Goal: Information Seeking & Learning: Learn about a topic

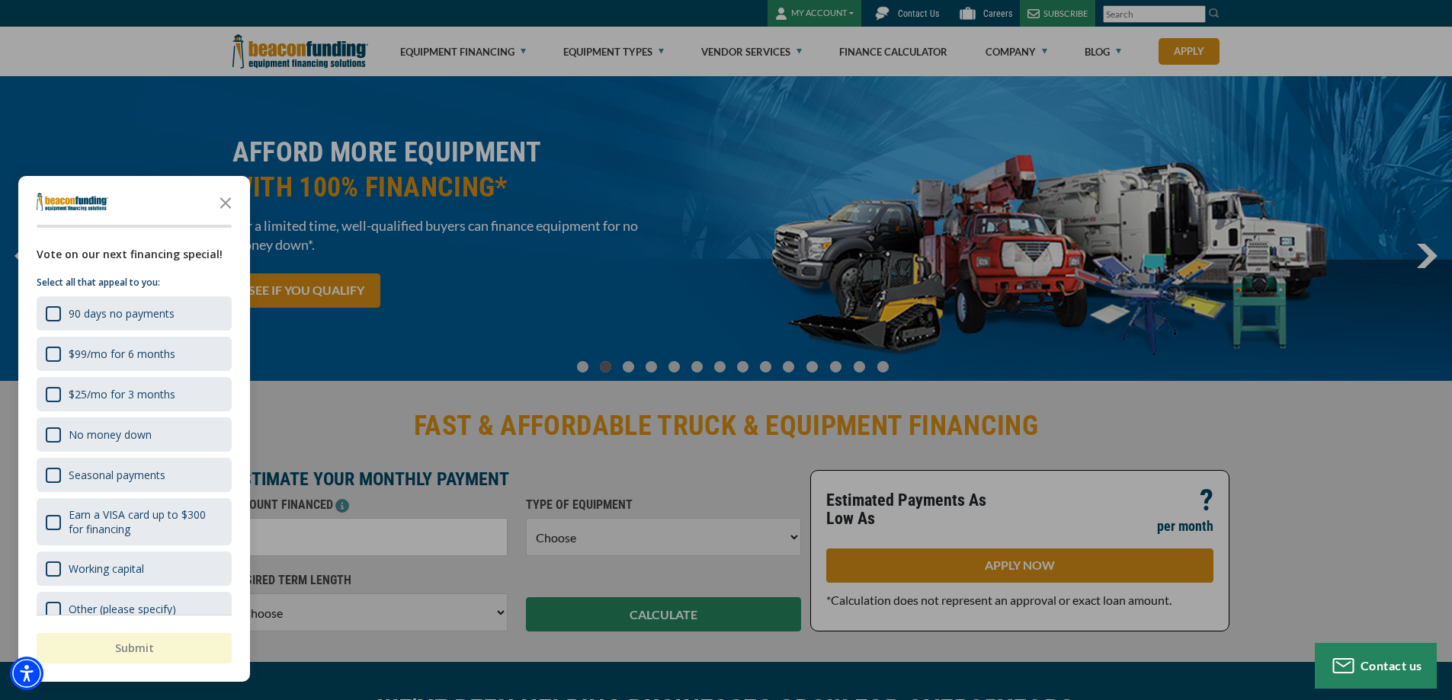
click at [637, 50] on div "button" at bounding box center [726, 350] width 1452 height 700
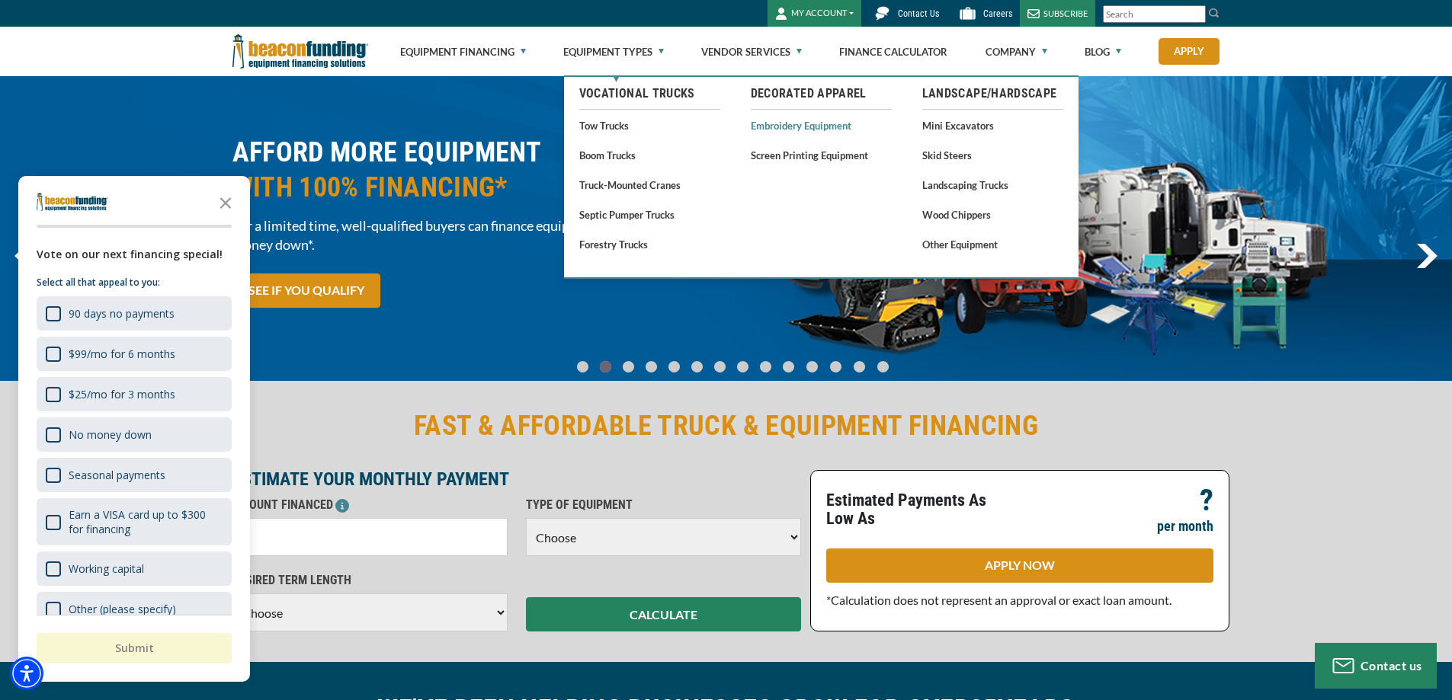
click at [789, 133] on link "Embroidery Equipment" at bounding box center [821, 125] width 141 height 19
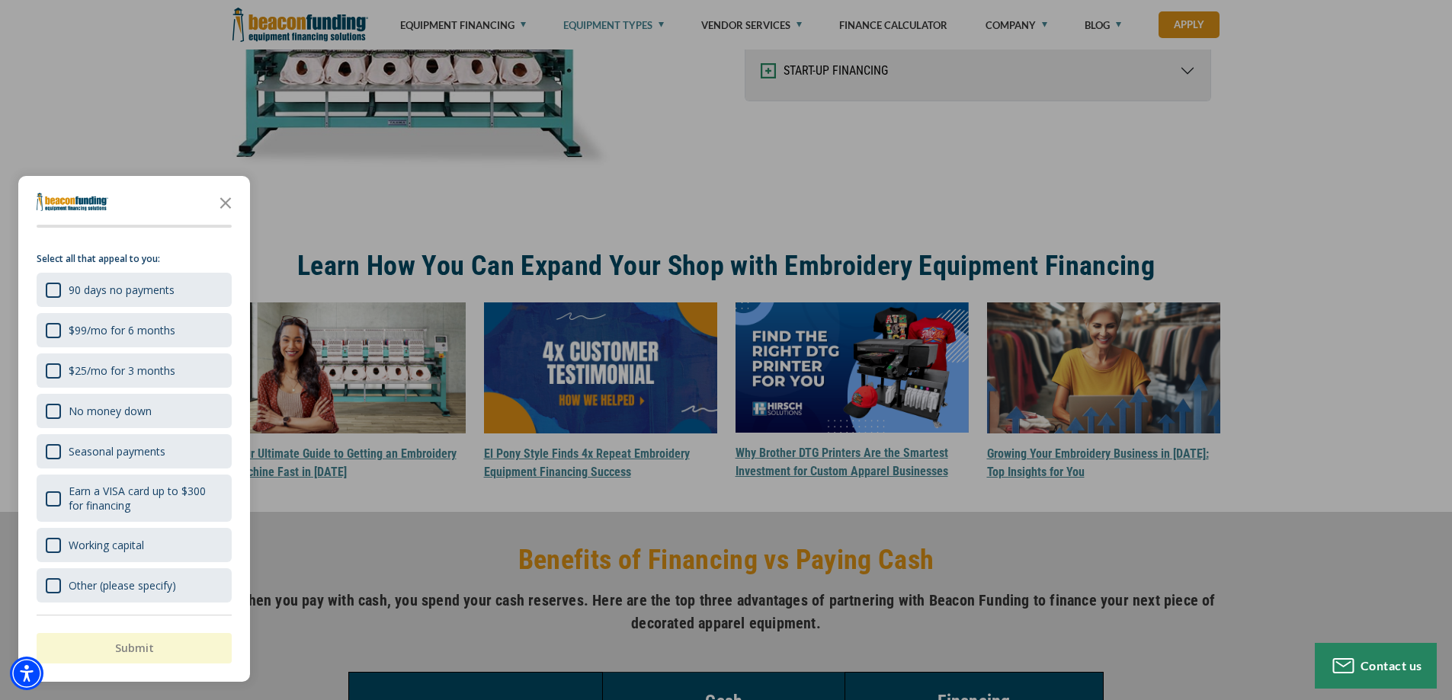
scroll to position [2591, 0]
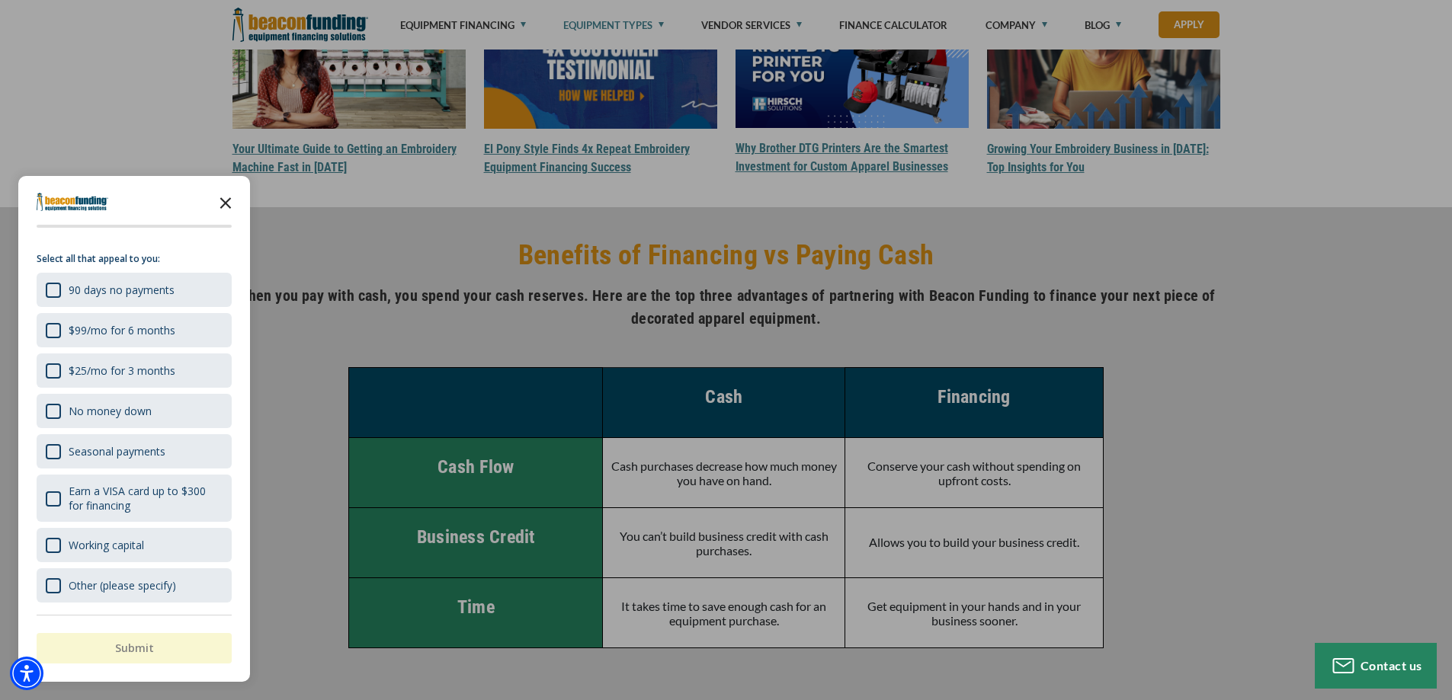
click at [227, 200] on icon "Close the survey" at bounding box center [225, 202] width 30 height 30
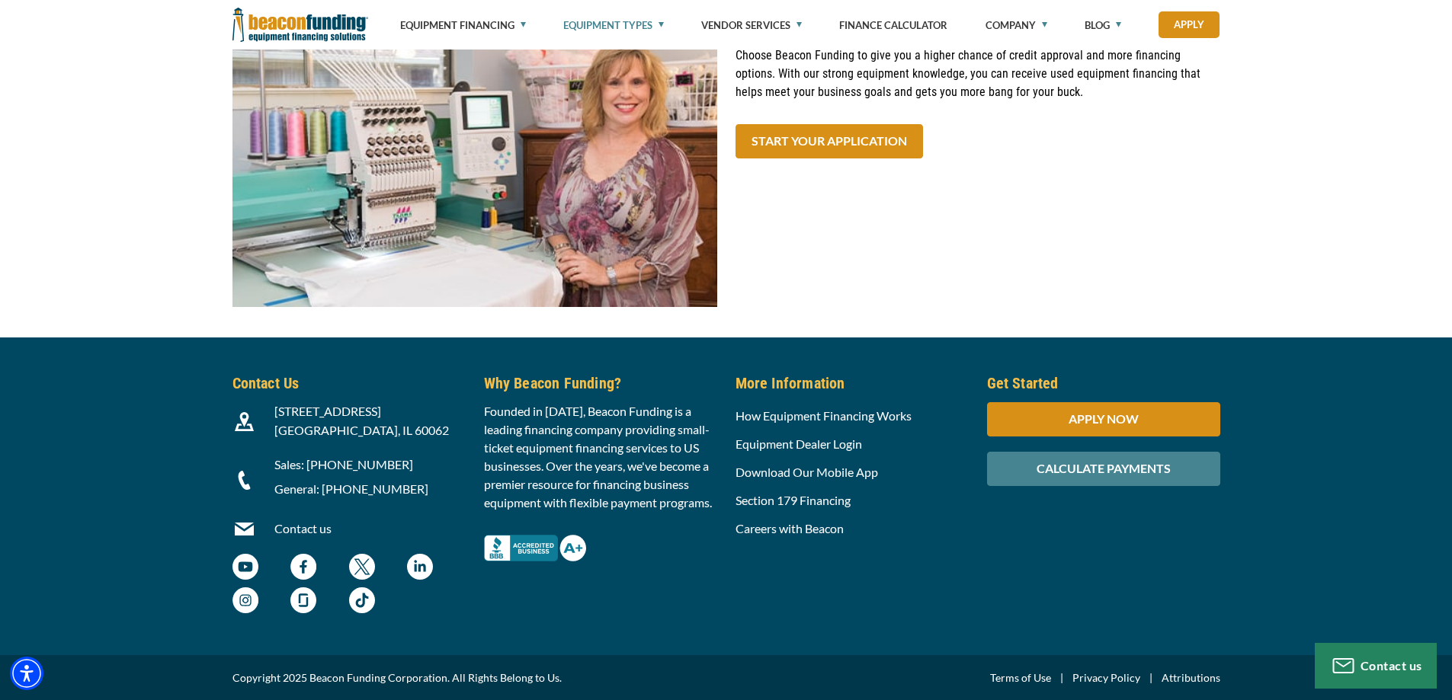
scroll to position [5568, 0]
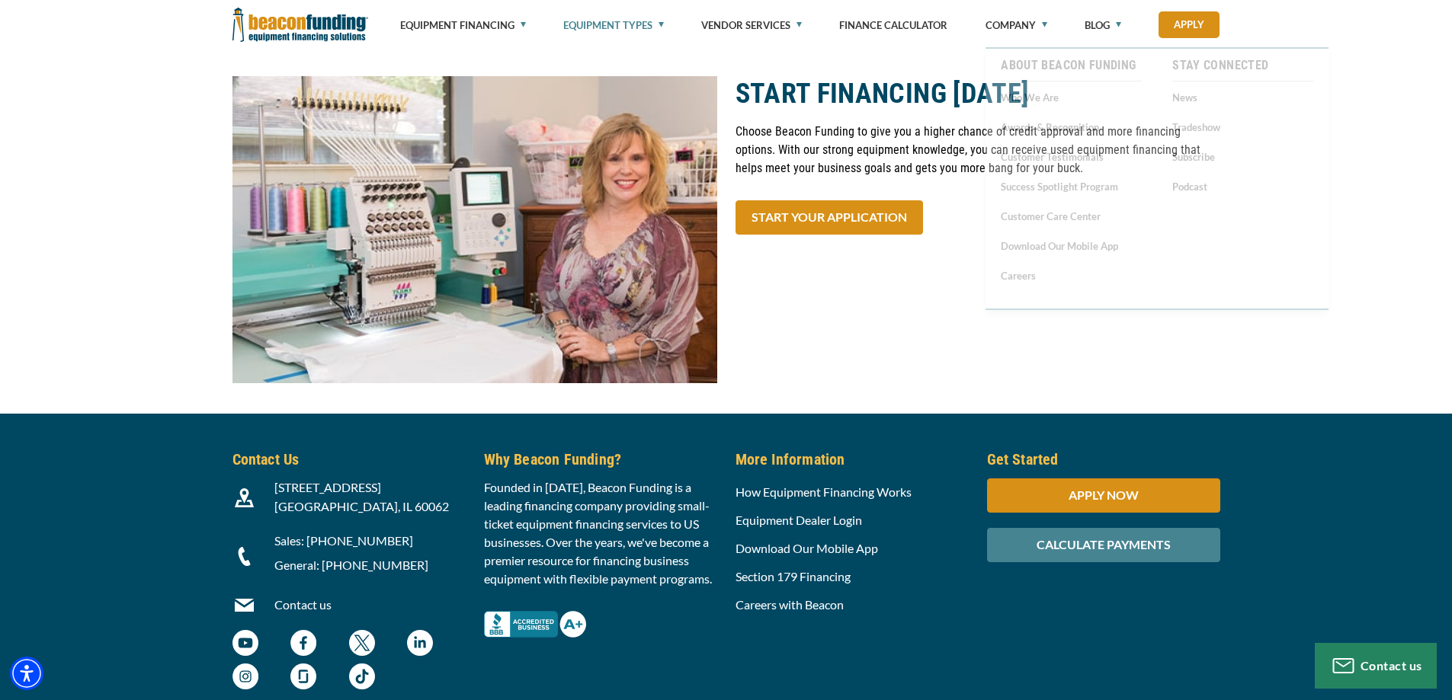
click at [922, 317] on div "START FINANCING TODAY Choose Beacon Funding to give you a higher chance of cred…" at bounding box center [977, 230] width 503 height 308
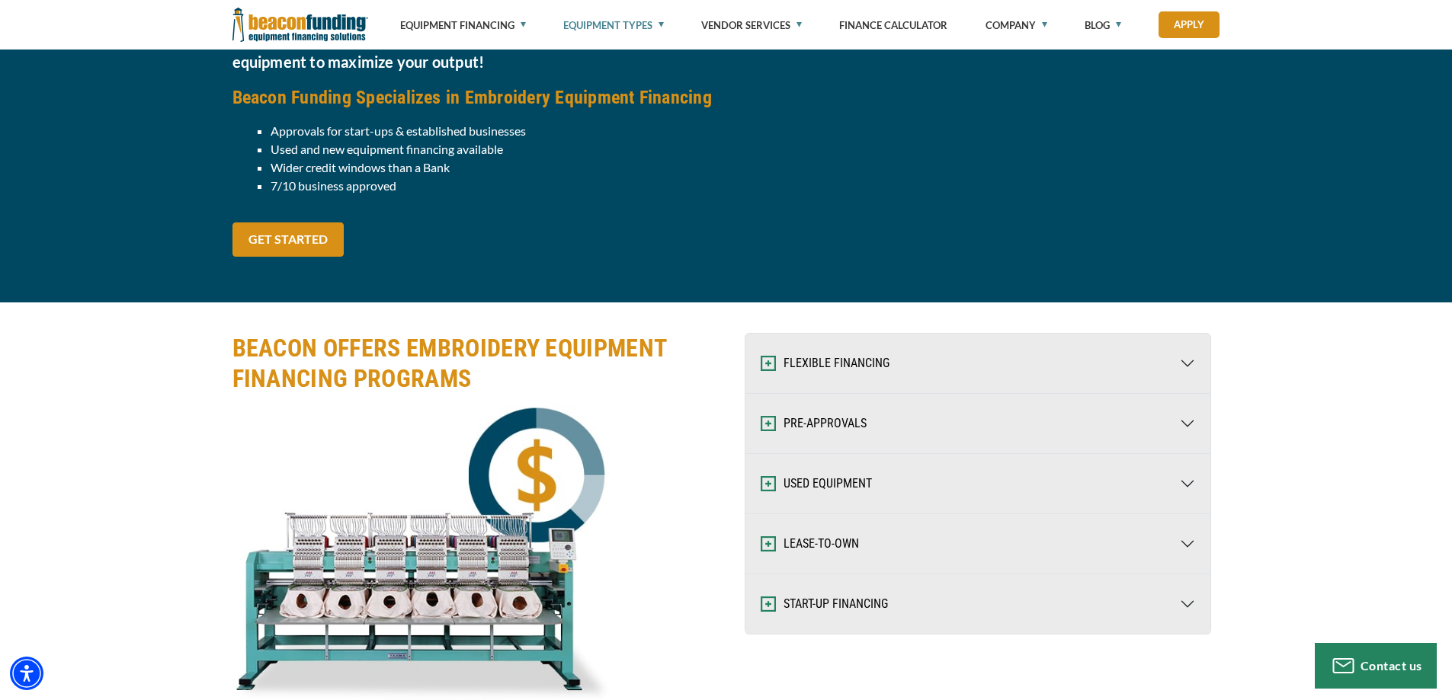
scroll to position [1905, 0]
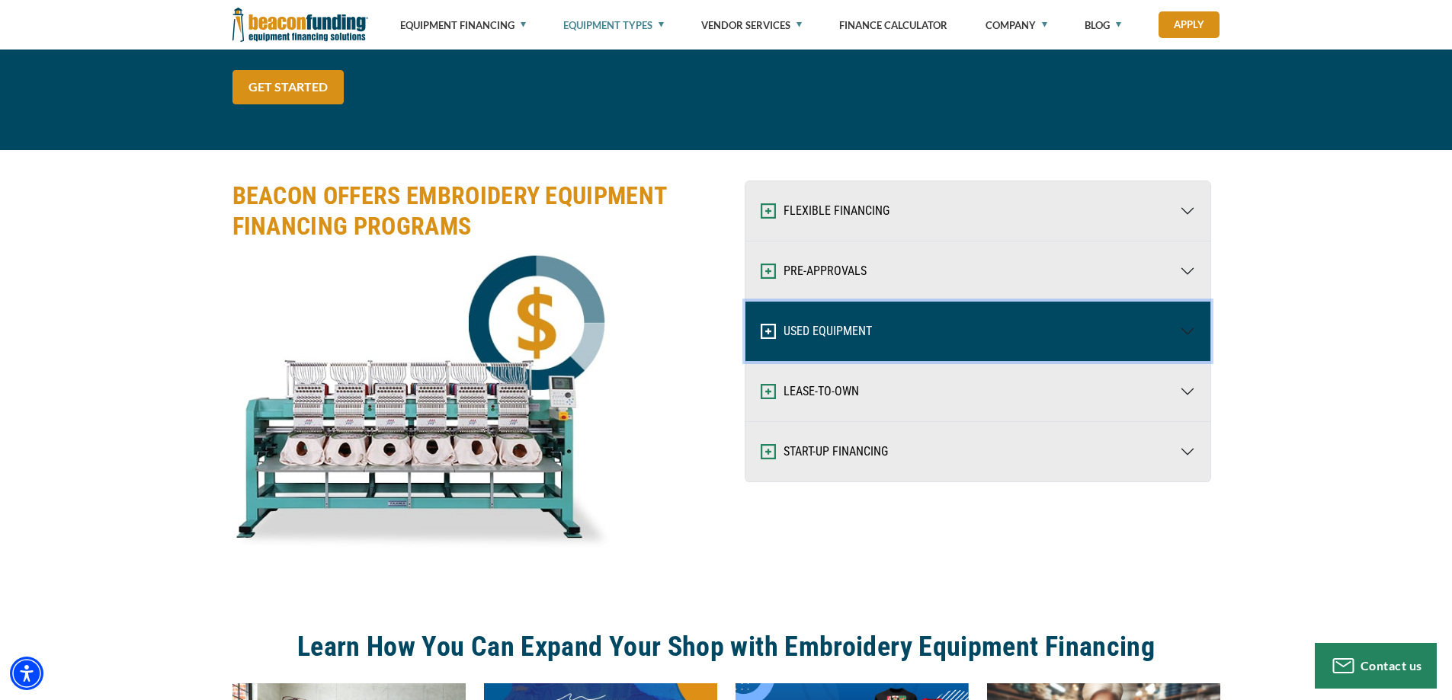
click at [853, 325] on button "USED EQUIPMENT" at bounding box center [977, 331] width 465 height 59
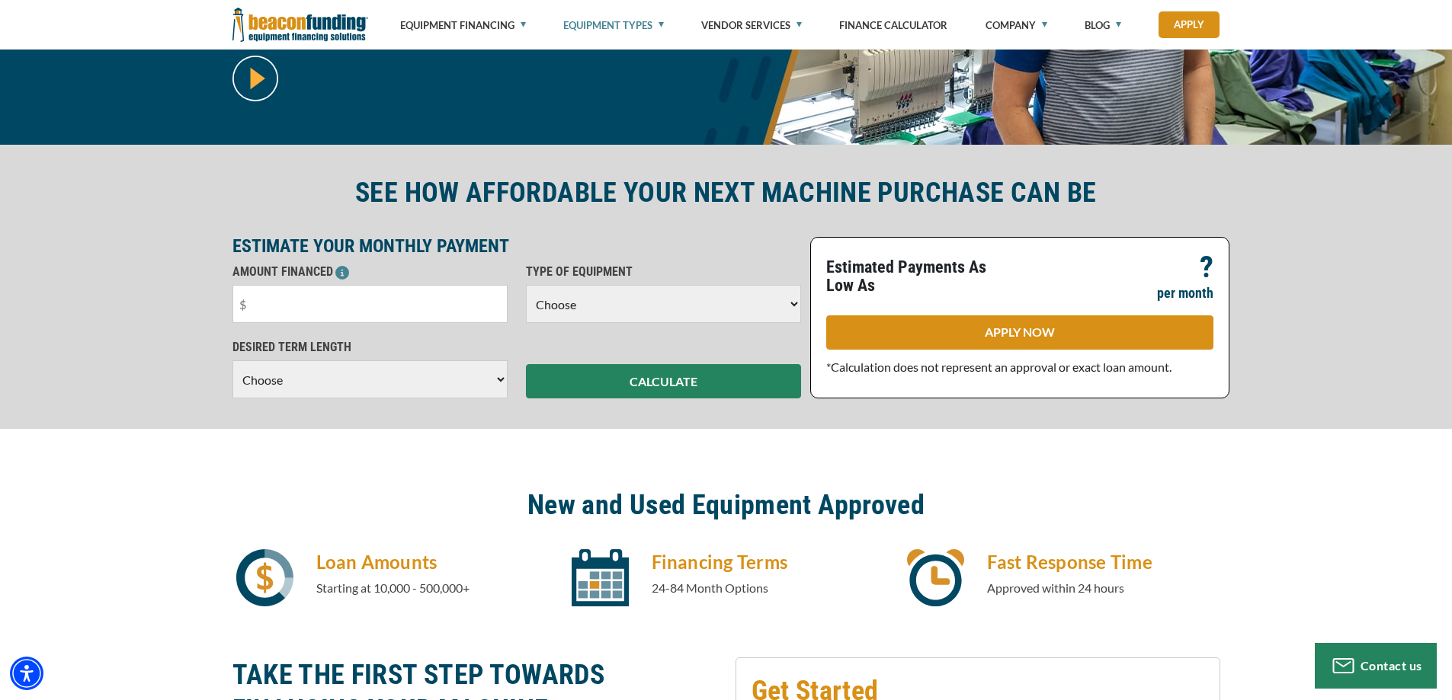
scroll to position [0, 0]
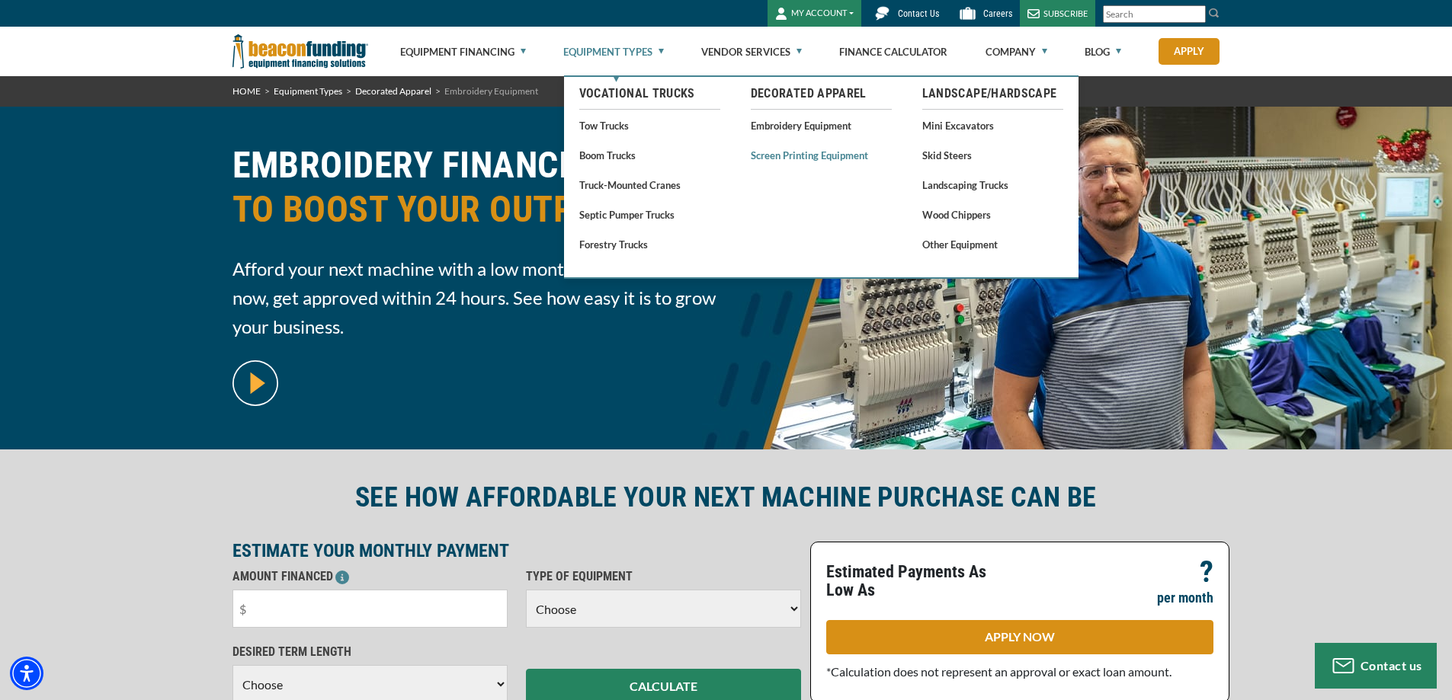
click at [805, 155] on link "Screen Printing Equipment" at bounding box center [821, 155] width 141 height 19
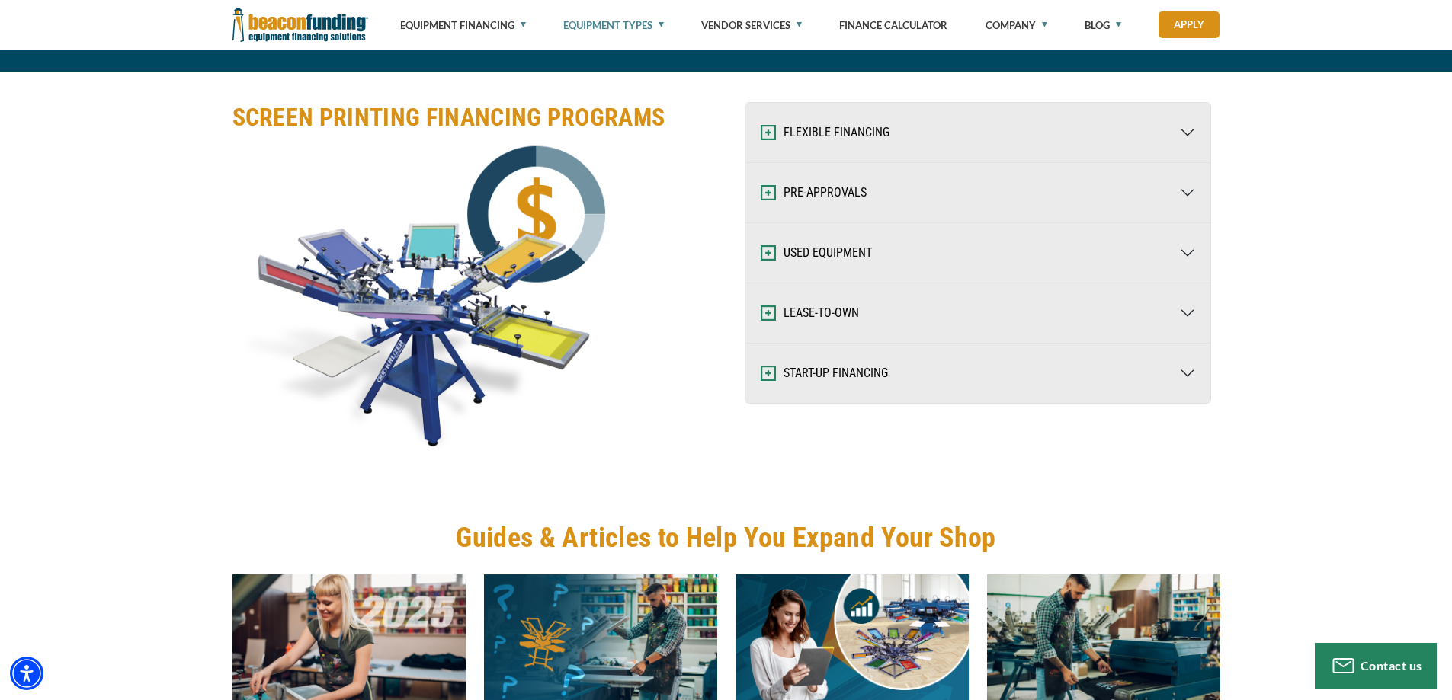
scroll to position [2057, 0]
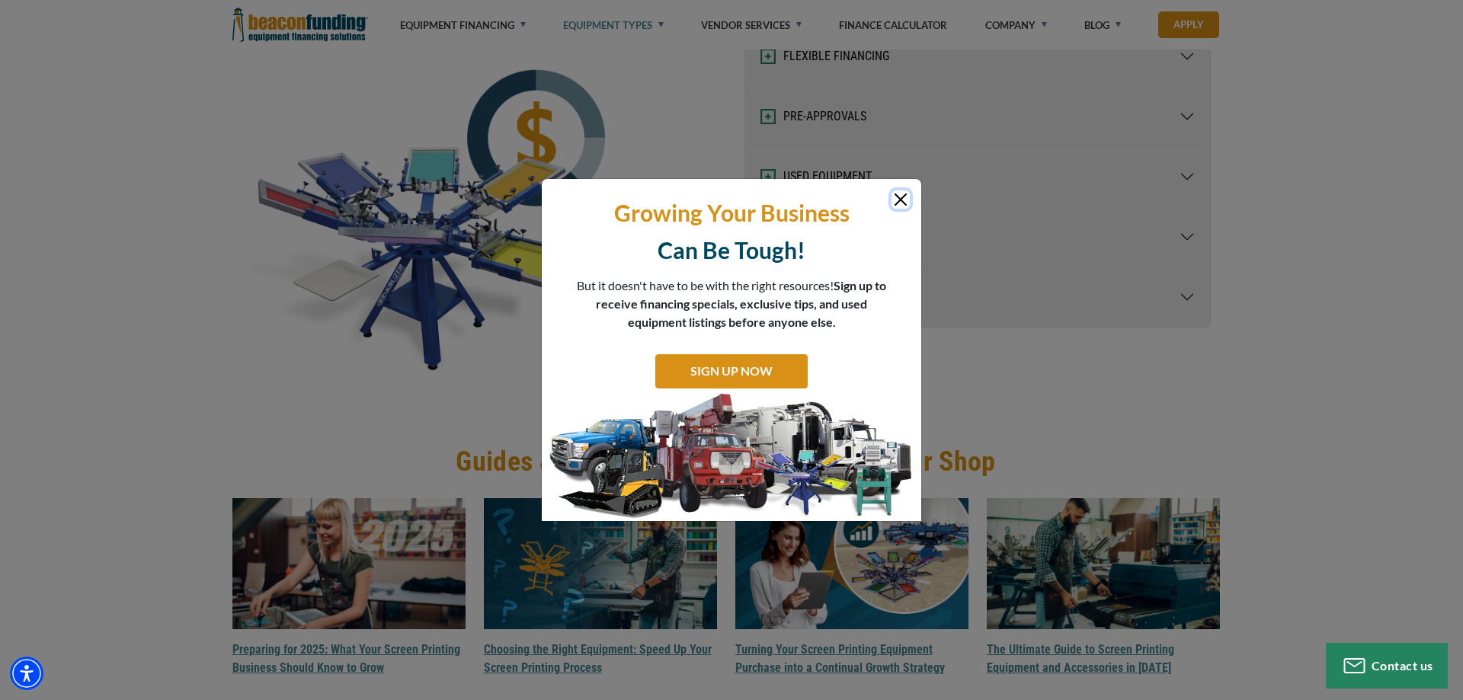
click at [906, 199] on button "Close" at bounding box center [900, 199] width 18 height 18
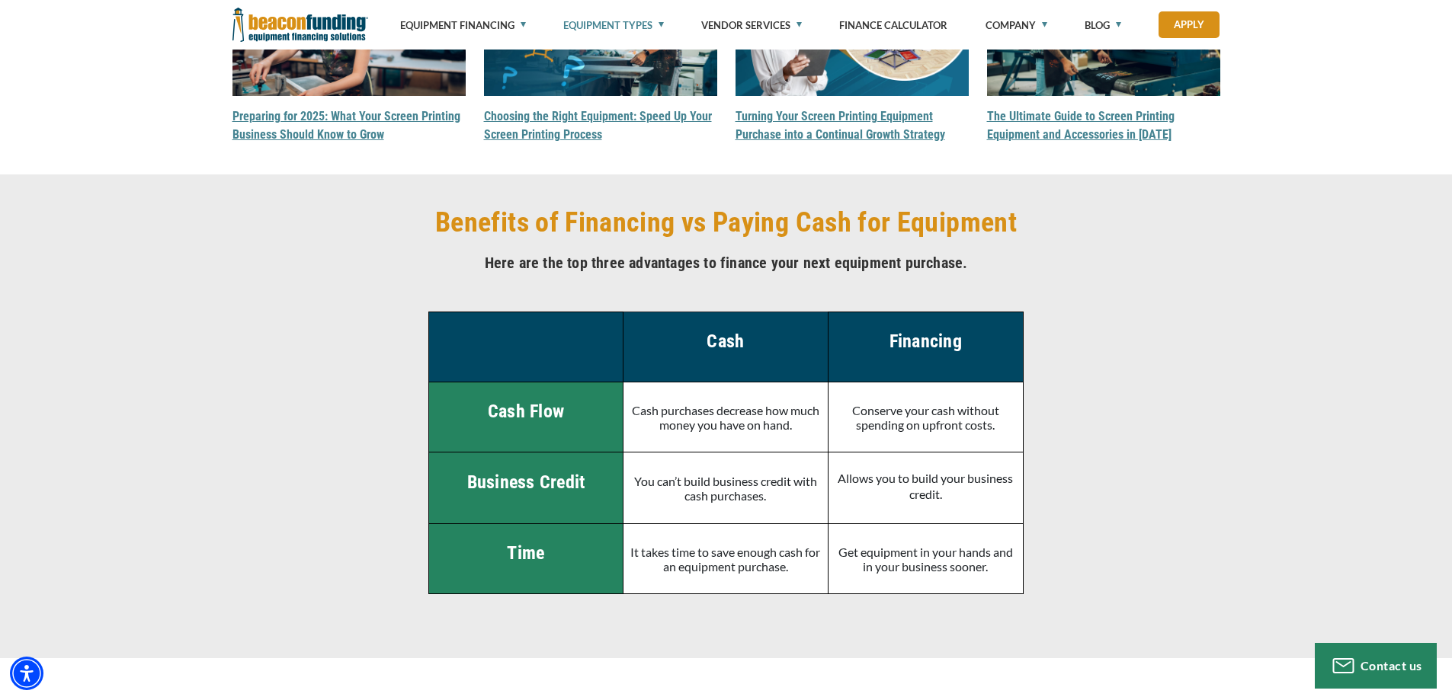
scroll to position [2514, 0]
